Goal: Obtain resource: Obtain resource

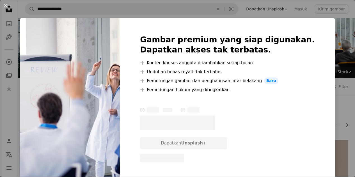
scroll to position [243, 0]
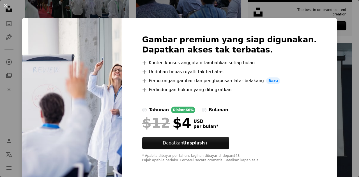
click at [47, 2] on div "An X shape Gambar premium yang siap digunakan. Dapatkan akses tak terbatas. A p…" at bounding box center [179, 88] width 359 height 177
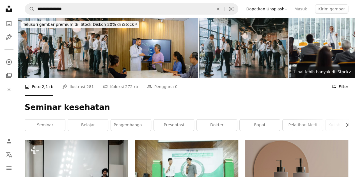
click at [341, 88] on button "Filters Filter" at bounding box center [339, 87] width 17 height 18
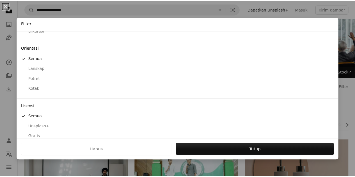
scroll to position [45, 0]
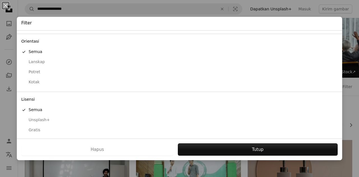
click at [34, 130] on div "Gratis" at bounding box center [179, 130] width 317 height 6
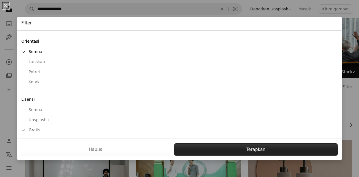
click at [229, 147] on button "Terapkan" at bounding box center [256, 149] width 164 height 12
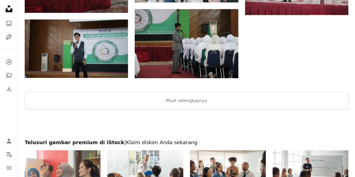
scroll to position [711, 0]
